Goal: Check status: Check status

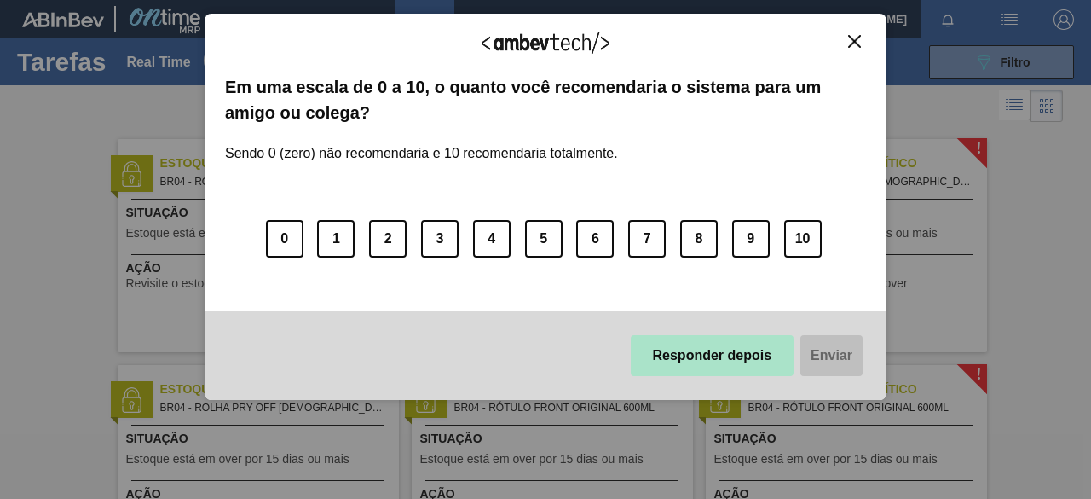
click at [748, 344] on button "Responder depois" at bounding box center [713, 355] width 164 height 41
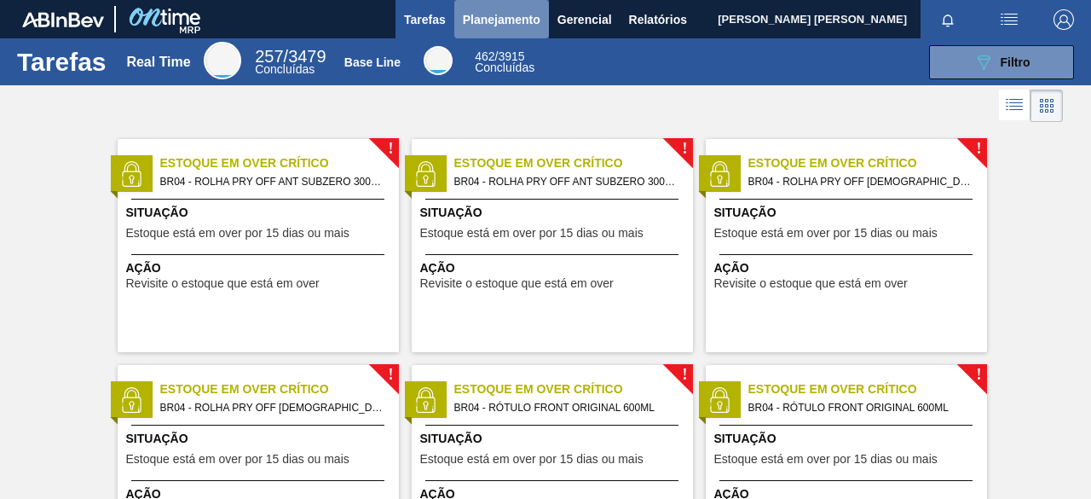
click at [535, 24] on span "Planejamento" at bounding box center [502, 19] width 78 height 20
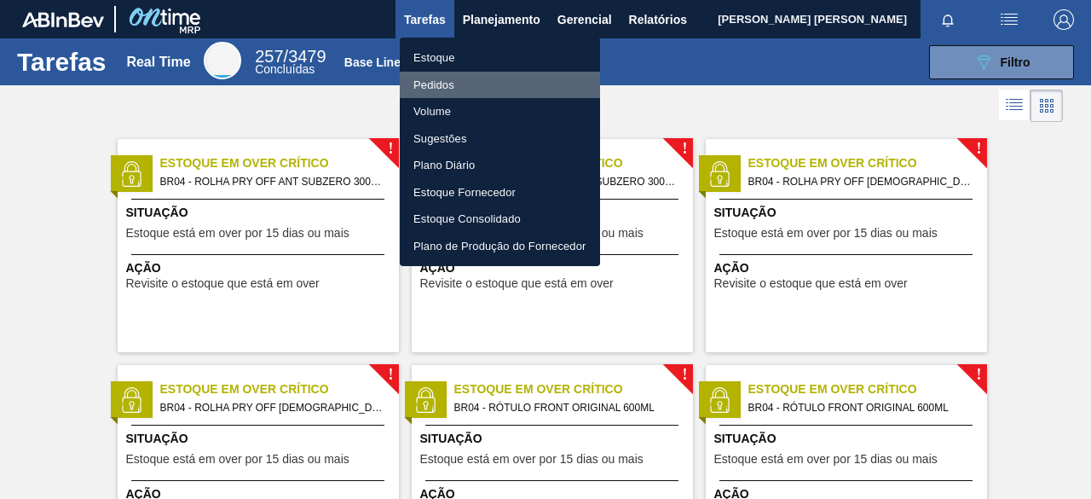
click at [446, 89] on li "Pedidos" at bounding box center [500, 85] width 200 height 27
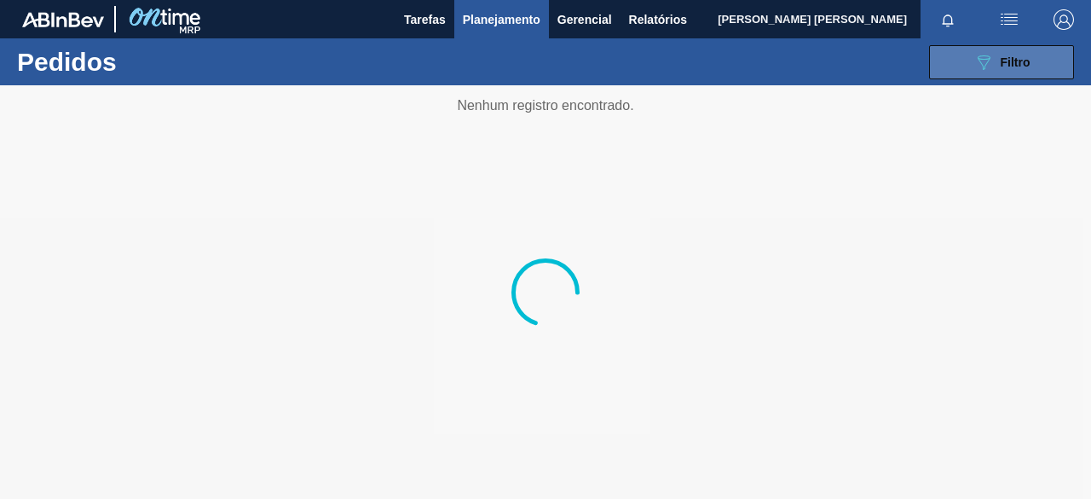
click at [984, 53] on icon "089F7B8B-B2A5-4AFE-B5C0-19BA573D28AC" at bounding box center [983, 62] width 20 height 20
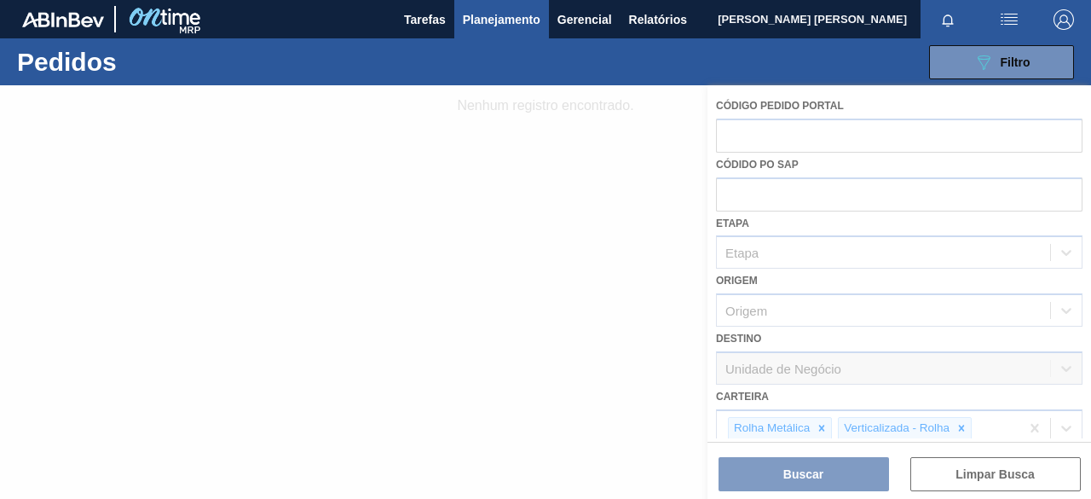
click at [1090, 316] on div at bounding box center [545, 291] width 1091 height 413
click at [1090, 333] on div at bounding box center [545, 291] width 1091 height 413
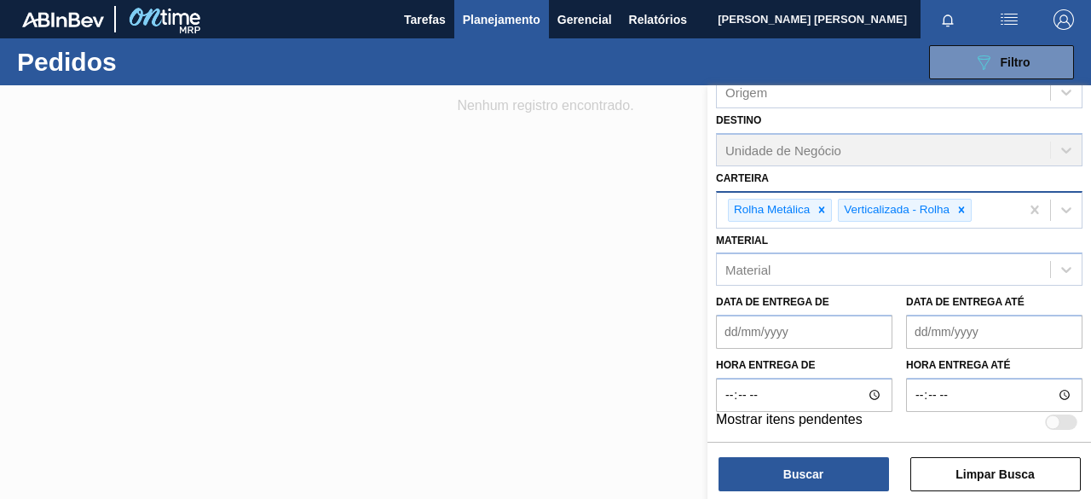
scroll to position [215, 0]
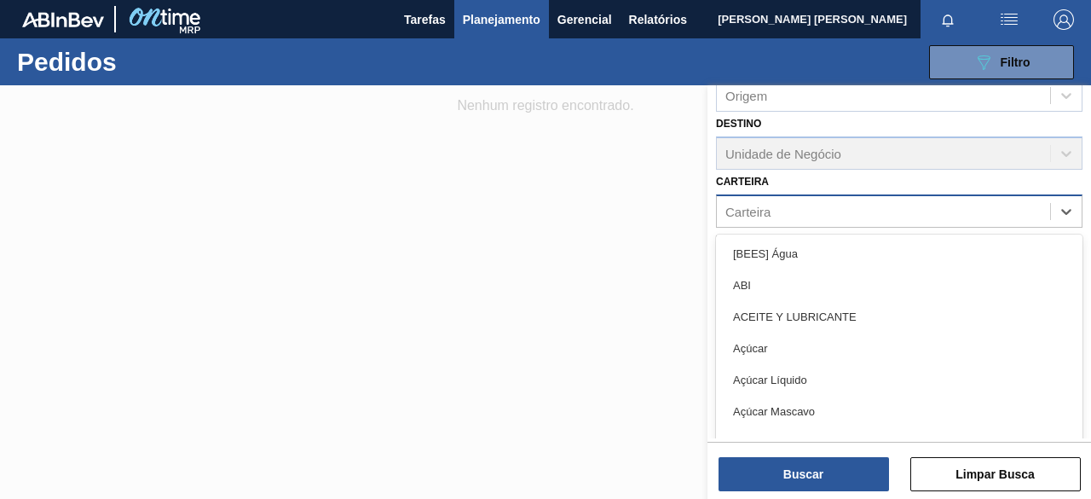
click at [1025, 205] on div "Carteira" at bounding box center [883, 211] width 333 height 25
type input "p"
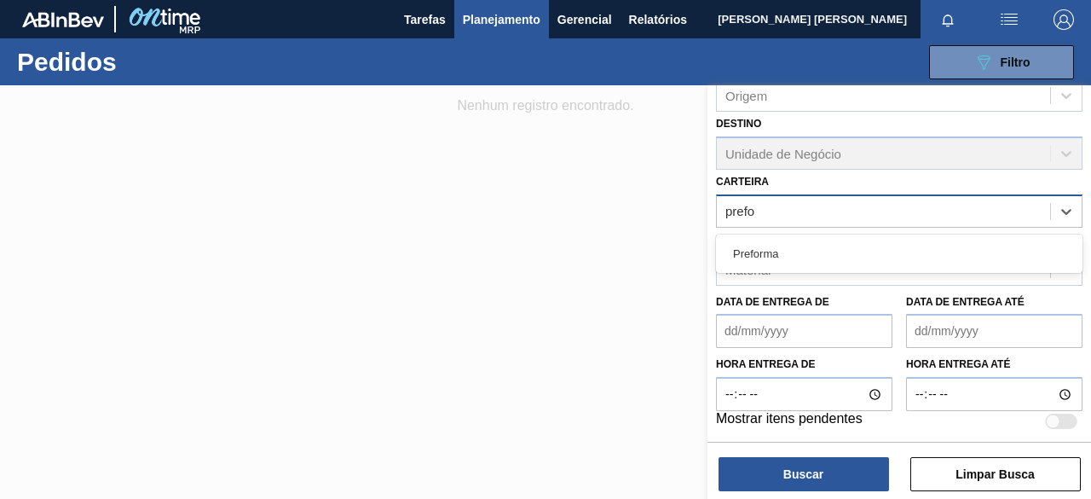
type input "prefor"
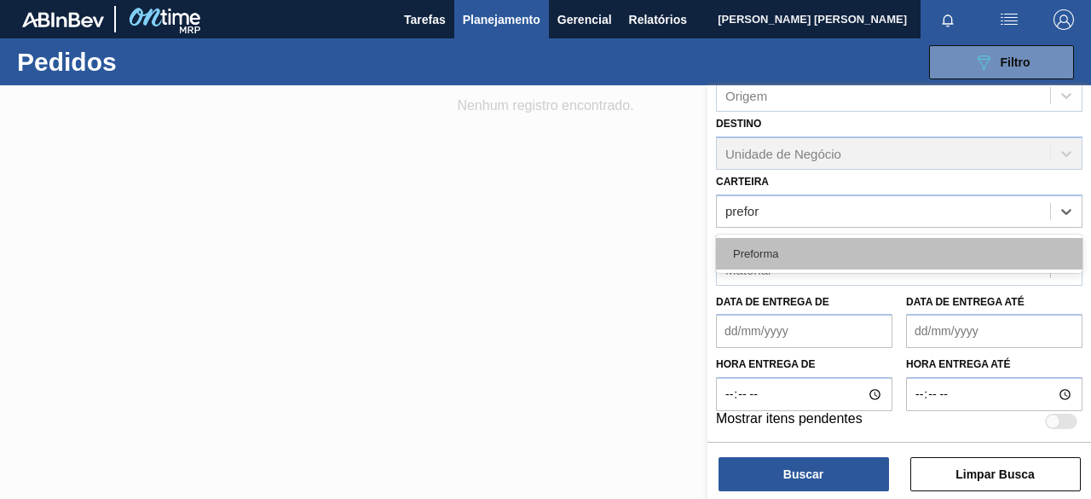
click at [883, 247] on div "Preforma" at bounding box center [899, 254] width 366 height 32
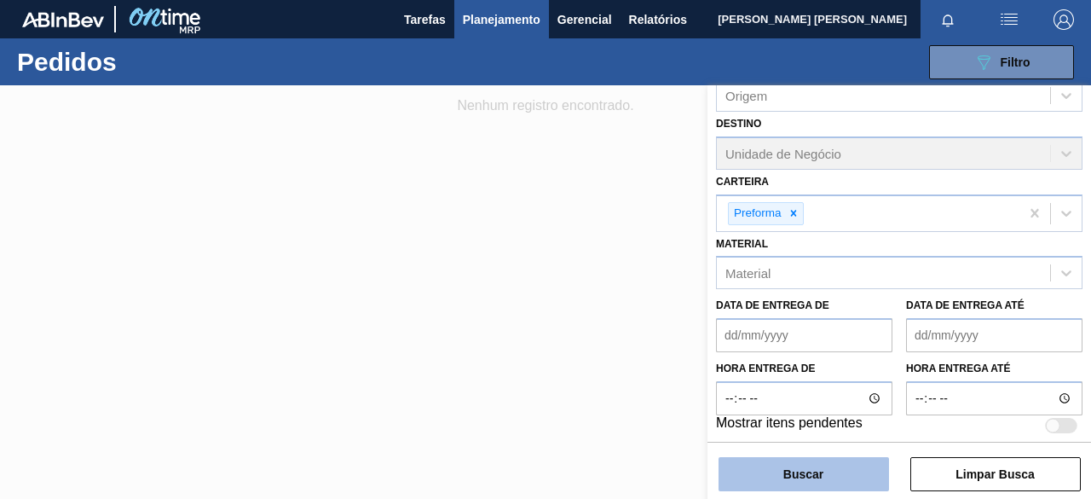
click at [816, 476] on button "Buscar" at bounding box center [803, 474] width 170 height 34
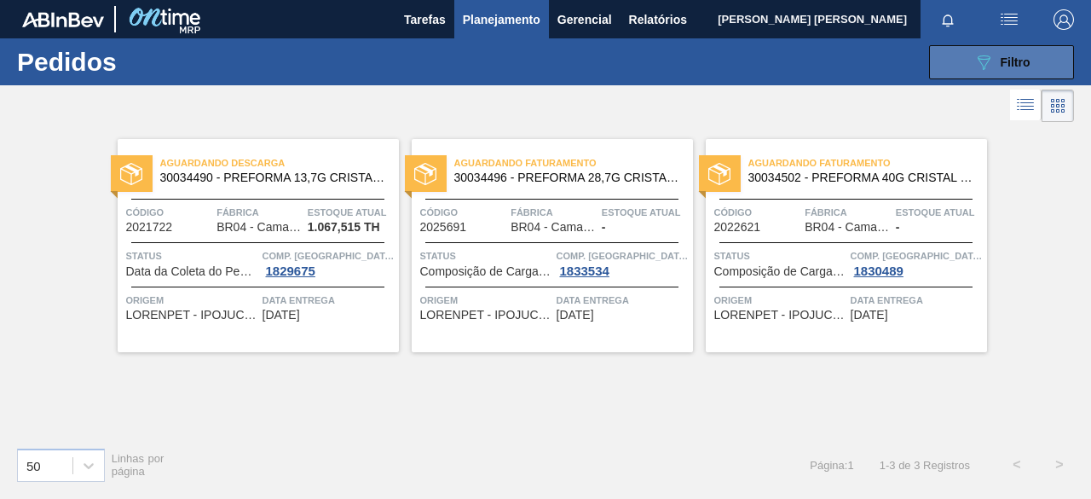
click at [965, 65] on button "089F7B8B-B2A5-4AFE-B5C0-19BA573D28AC Filtro" at bounding box center [1001, 62] width 145 height 34
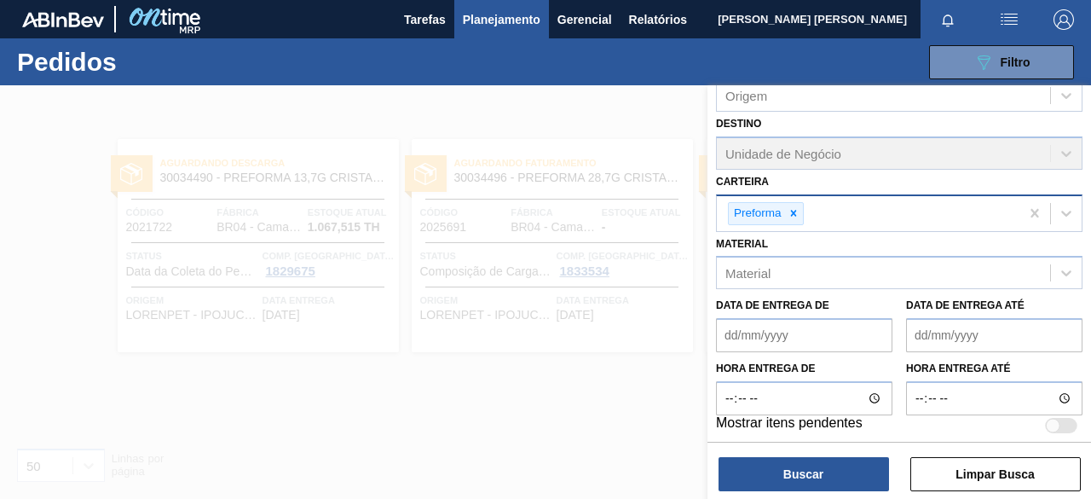
click at [893, 224] on div "Preforma" at bounding box center [868, 213] width 303 height 35
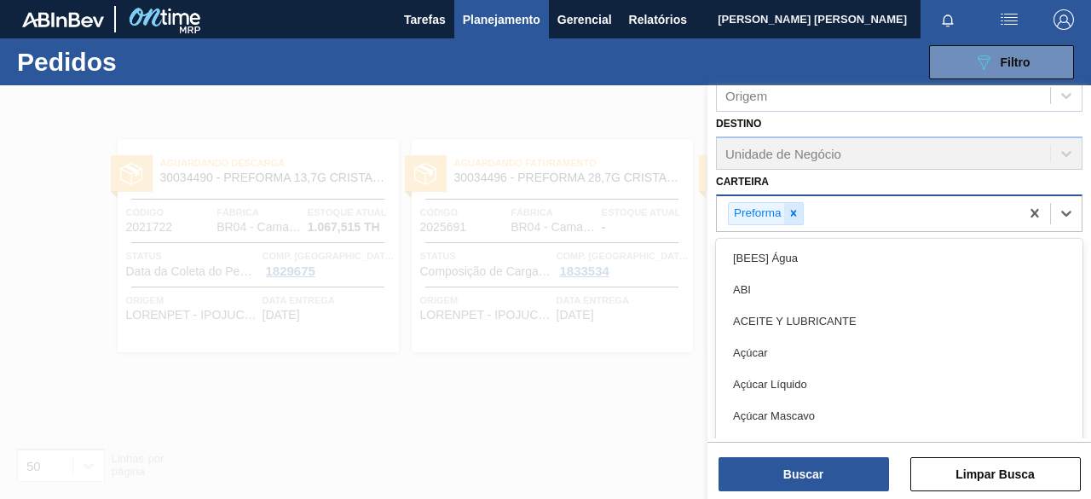
click at [794, 212] on icon at bounding box center [793, 213] width 12 height 12
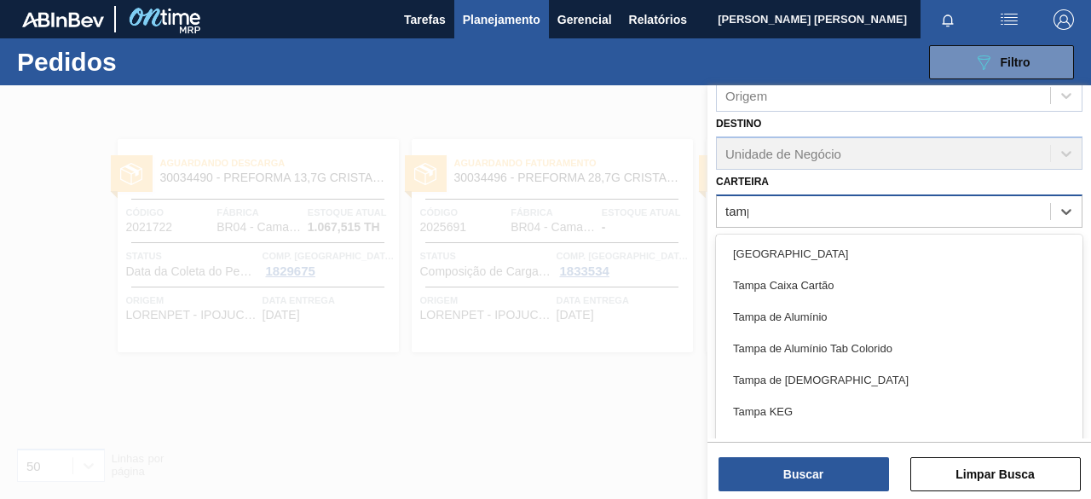
type input "[GEOGRAPHIC_DATA]"
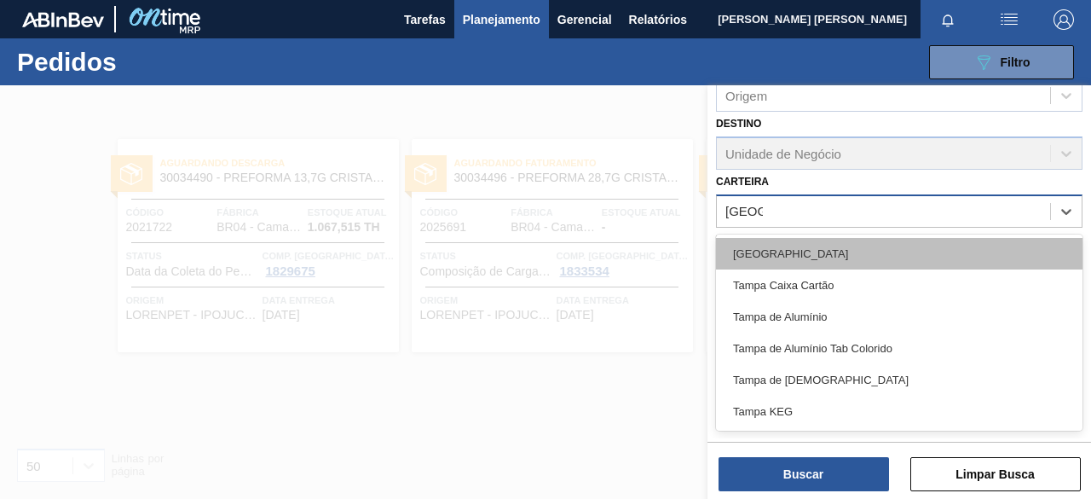
click at [791, 255] on div "[GEOGRAPHIC_DATA]" at bounding box center [899, 254] width 366 height 32
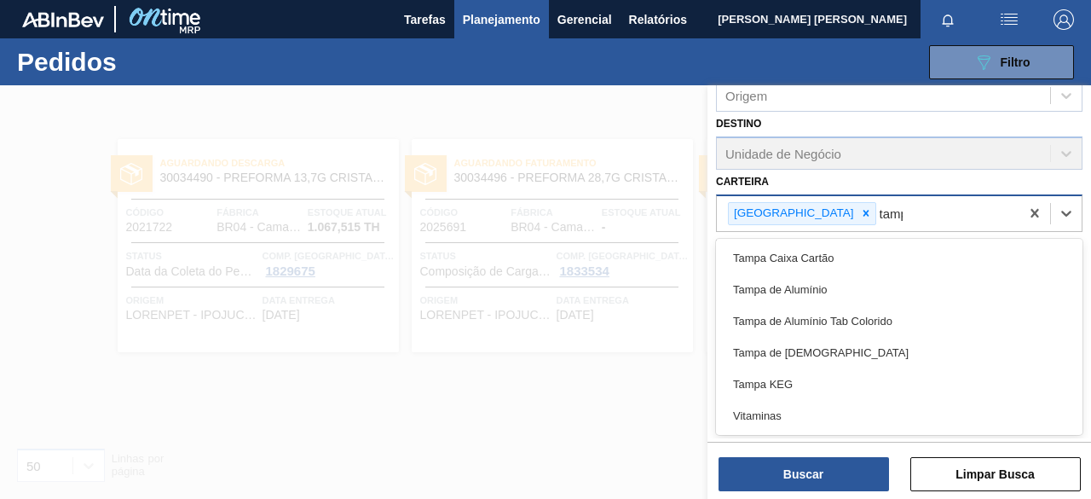
type input "[GEOGRAPHIC_DATA]"
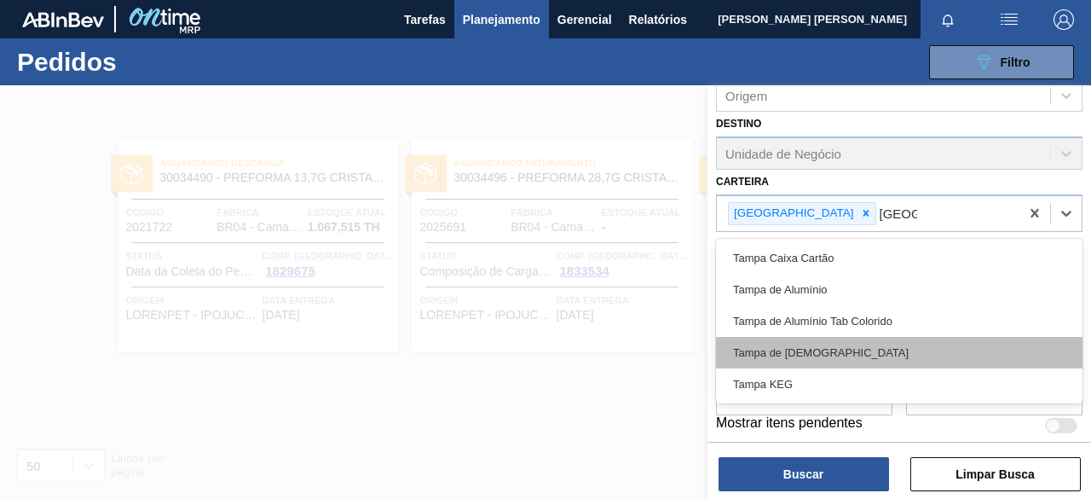
click at [828, 350] on div "Tampa de [DEMOGRAPHIC_DATA]" at bounding box center [899, 353] width 366 height 32
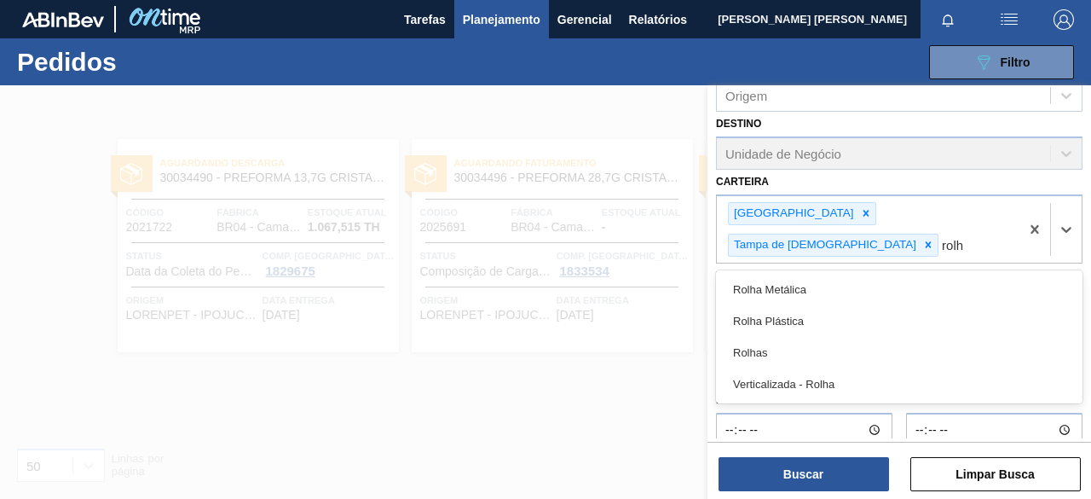
type input "rolha"
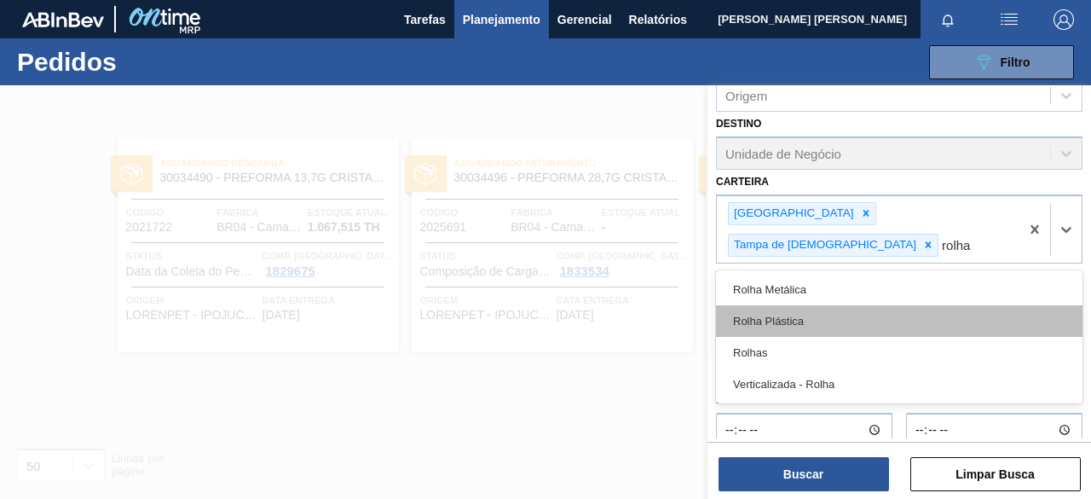
click at [903, 305] on div "Rolha Plástica" at bounding box center [899, 321] width 366 height 32
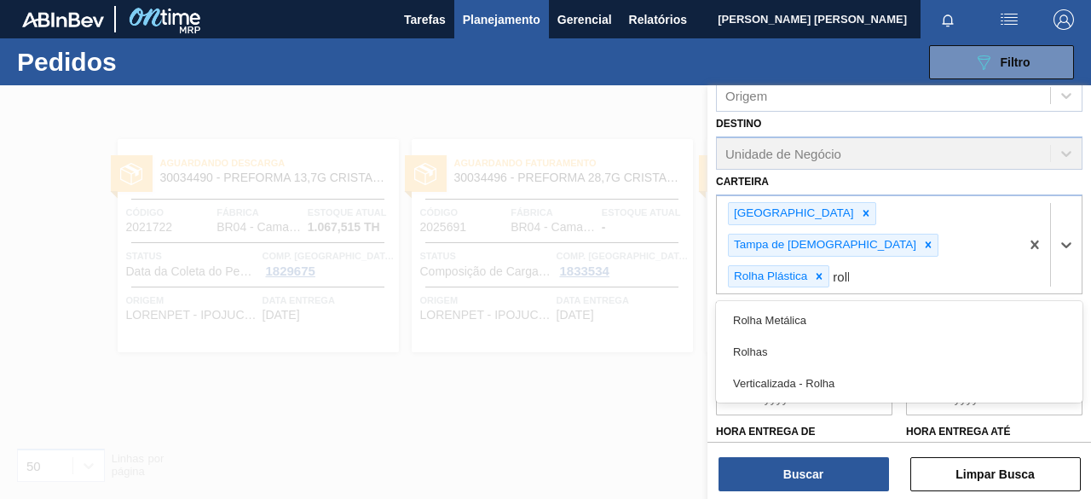
type input "rolha"
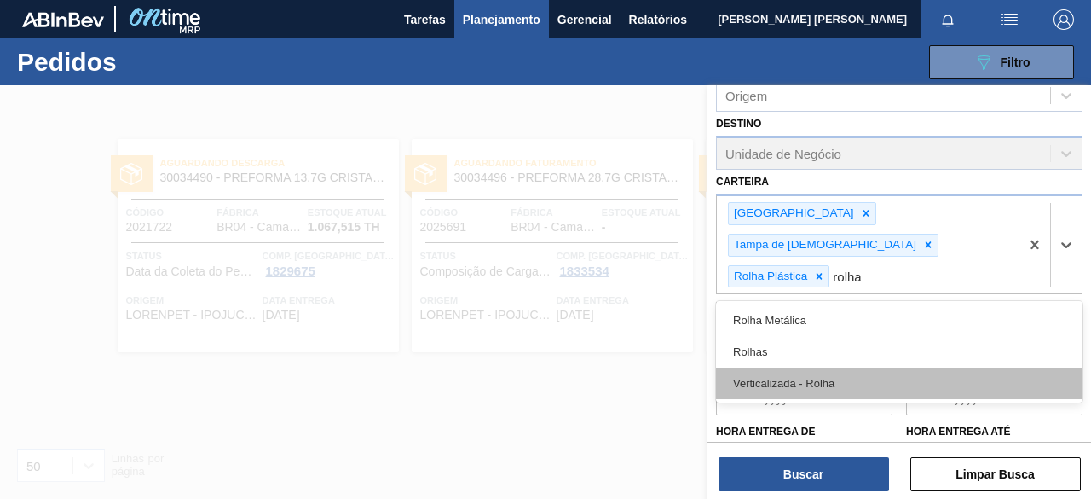
click at [863, 367] on div "Verticalizada - Rolha" at bounding box center [899, 383] width 366 height 32
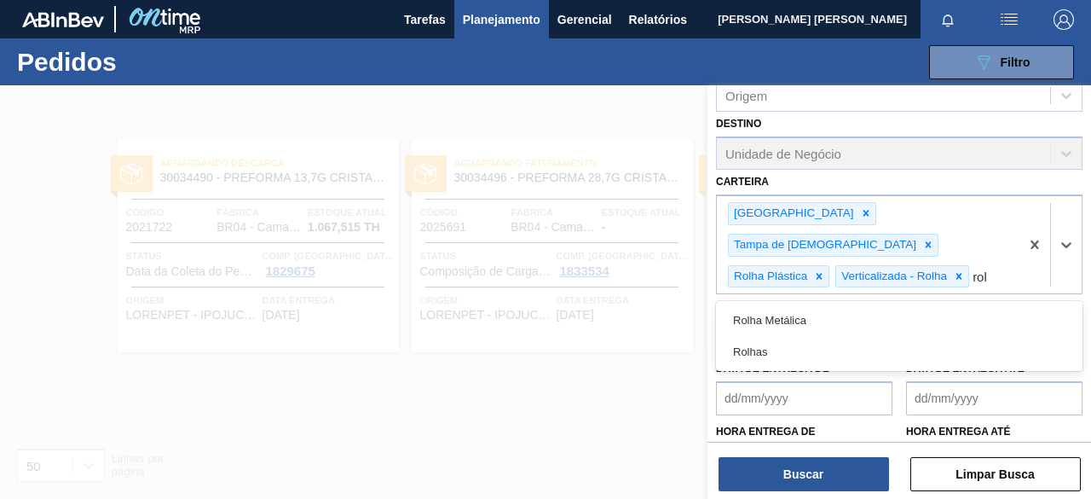
type input "rolh"
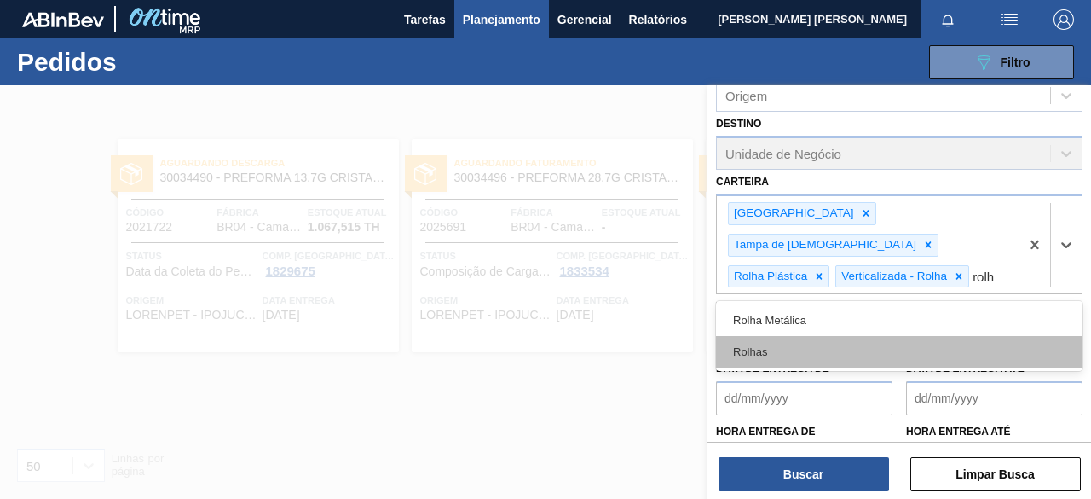
click at [856, 336] on div "Rolhas" at bounding box center [899, 352] width 366 height 32
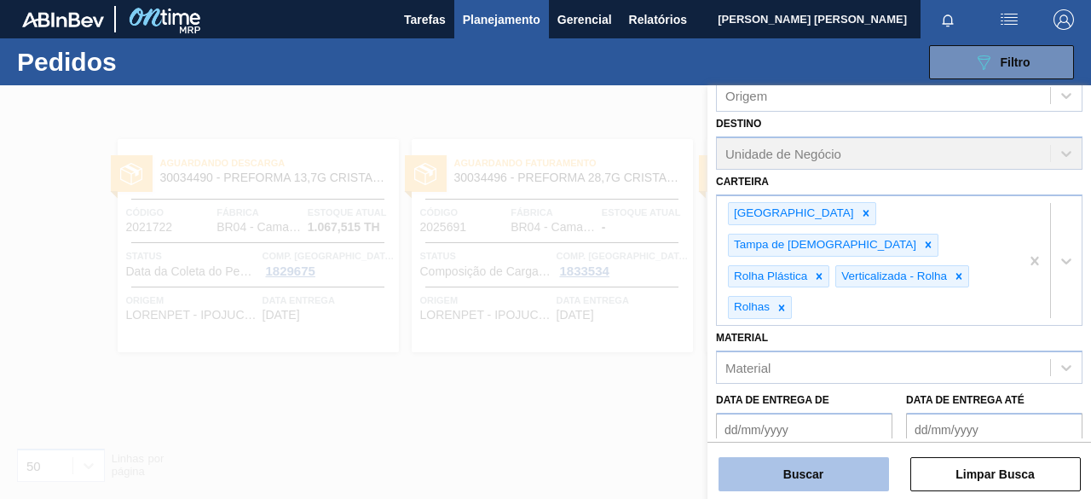
click at [820, 470] on button "Buscar" at bounding box center [803, 474] width 170 height 34
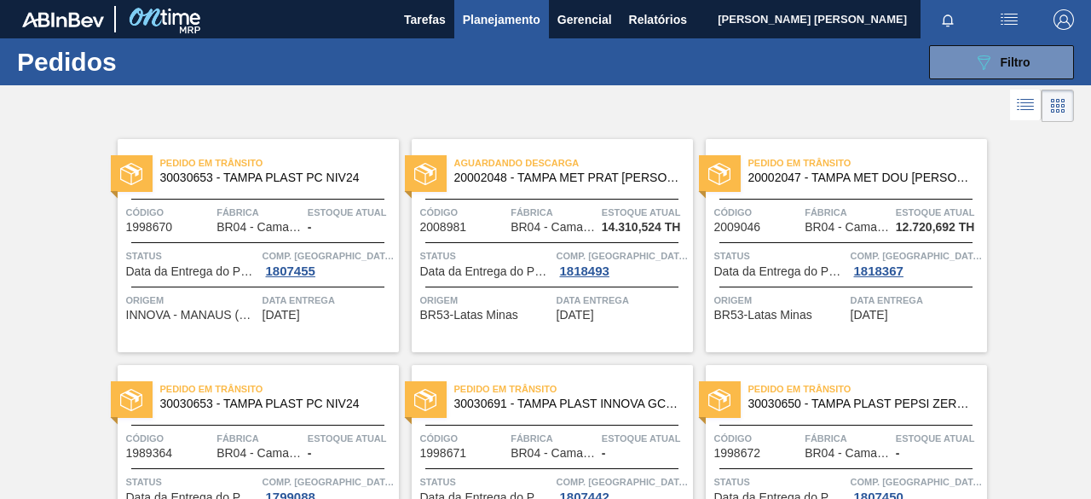
click at [113, 311] on link "Pedido [PERSON_NAME] 30030653 - TAMPA PLAST PC NIV24 Código 1998670 Fábrica BR0…" at bounding box center [252, 245] width 294 height 213
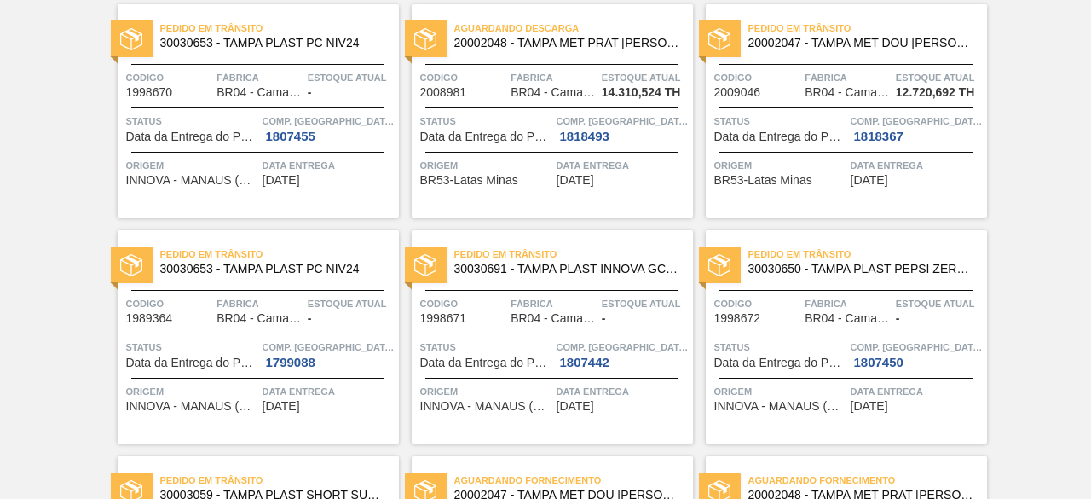
scroll to position [136, 0]
